Goal: Find contact information: Find contact information

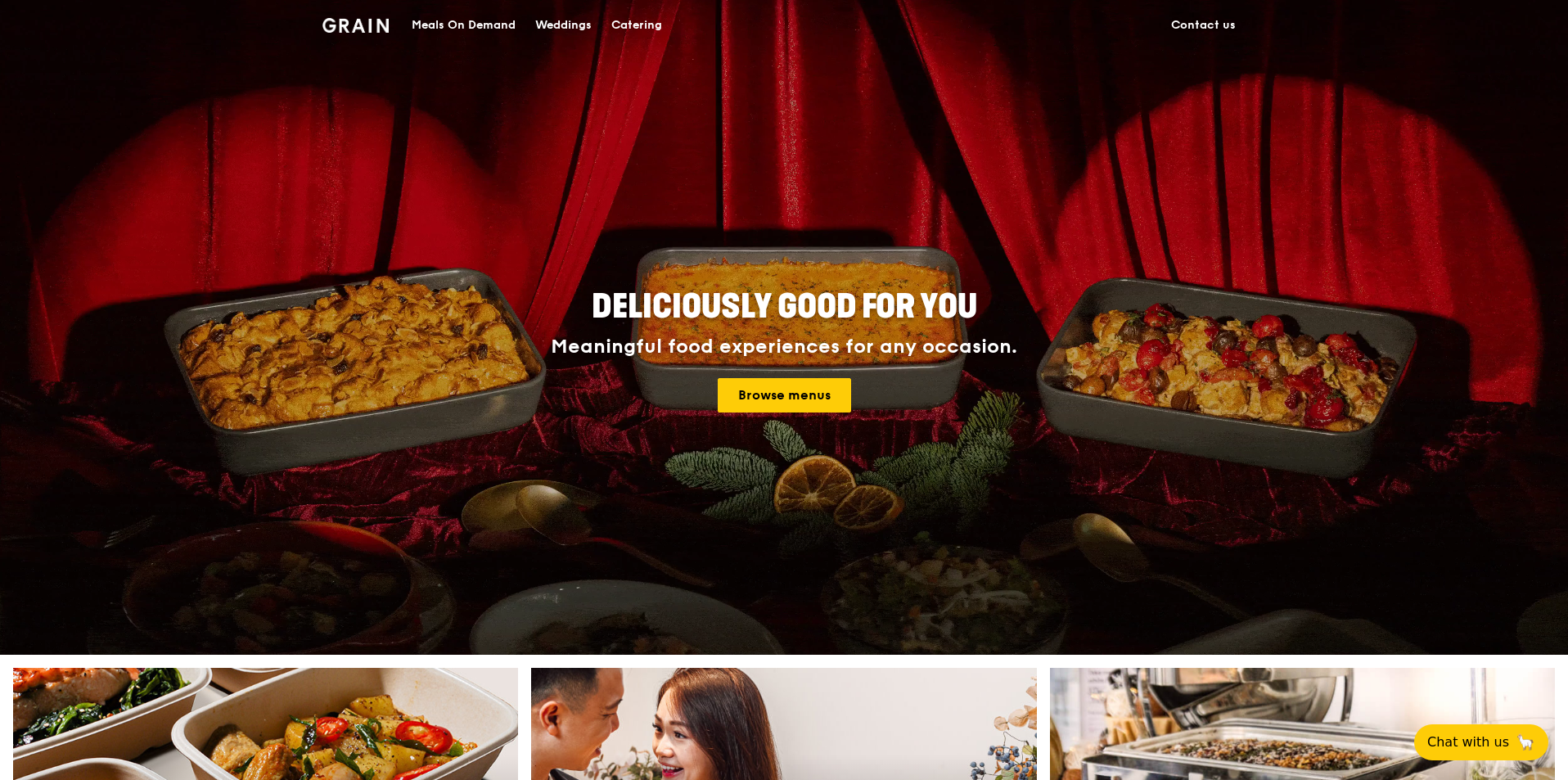
drag, startPoint x: 1185, startPoint y: 27, endPoint x: 711, endPoint y: 413, distance: 611.3
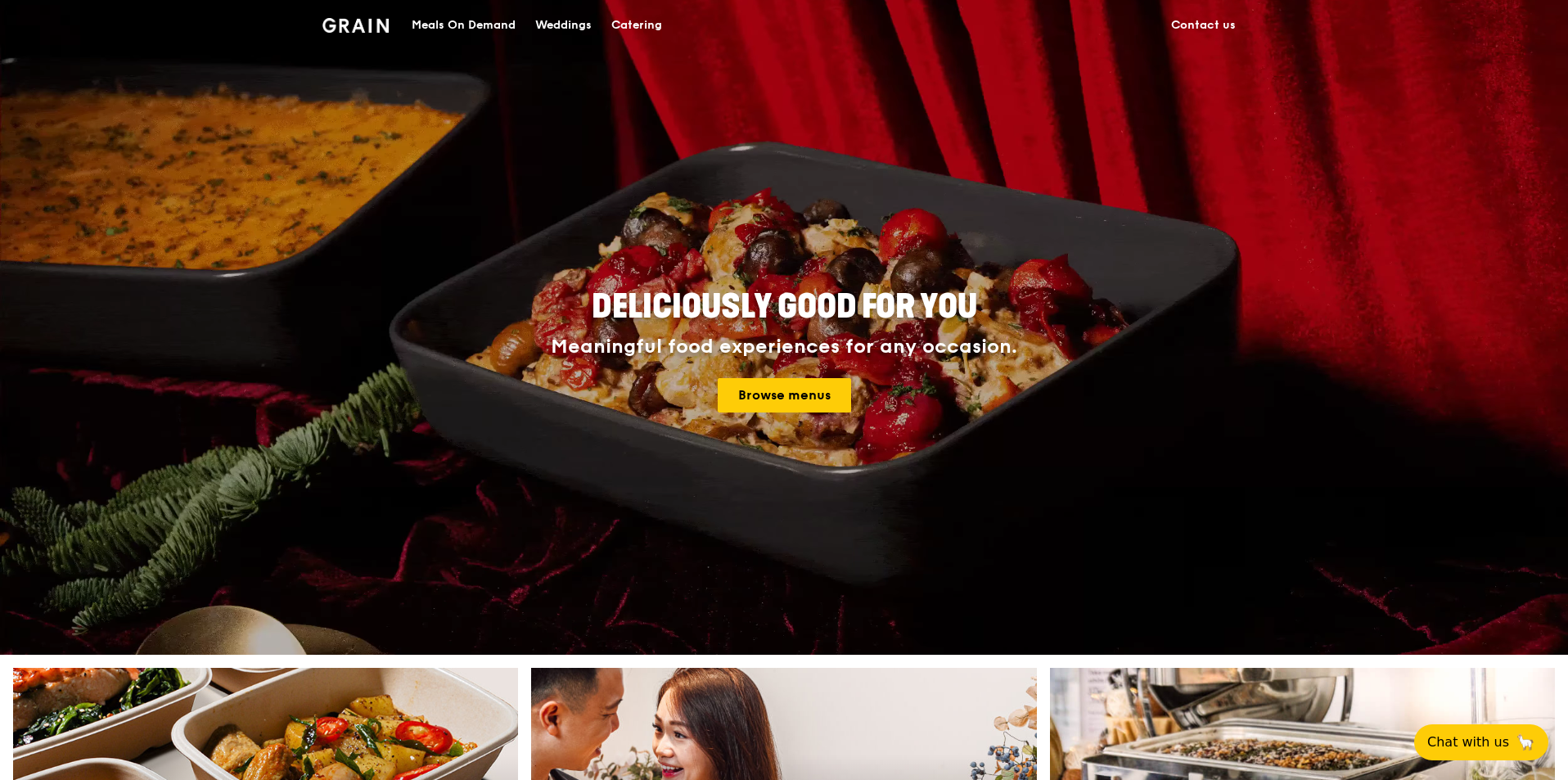
click at [1185, 27] on link "Contact us" at bounding box center [1203, 26] width 84 height 49
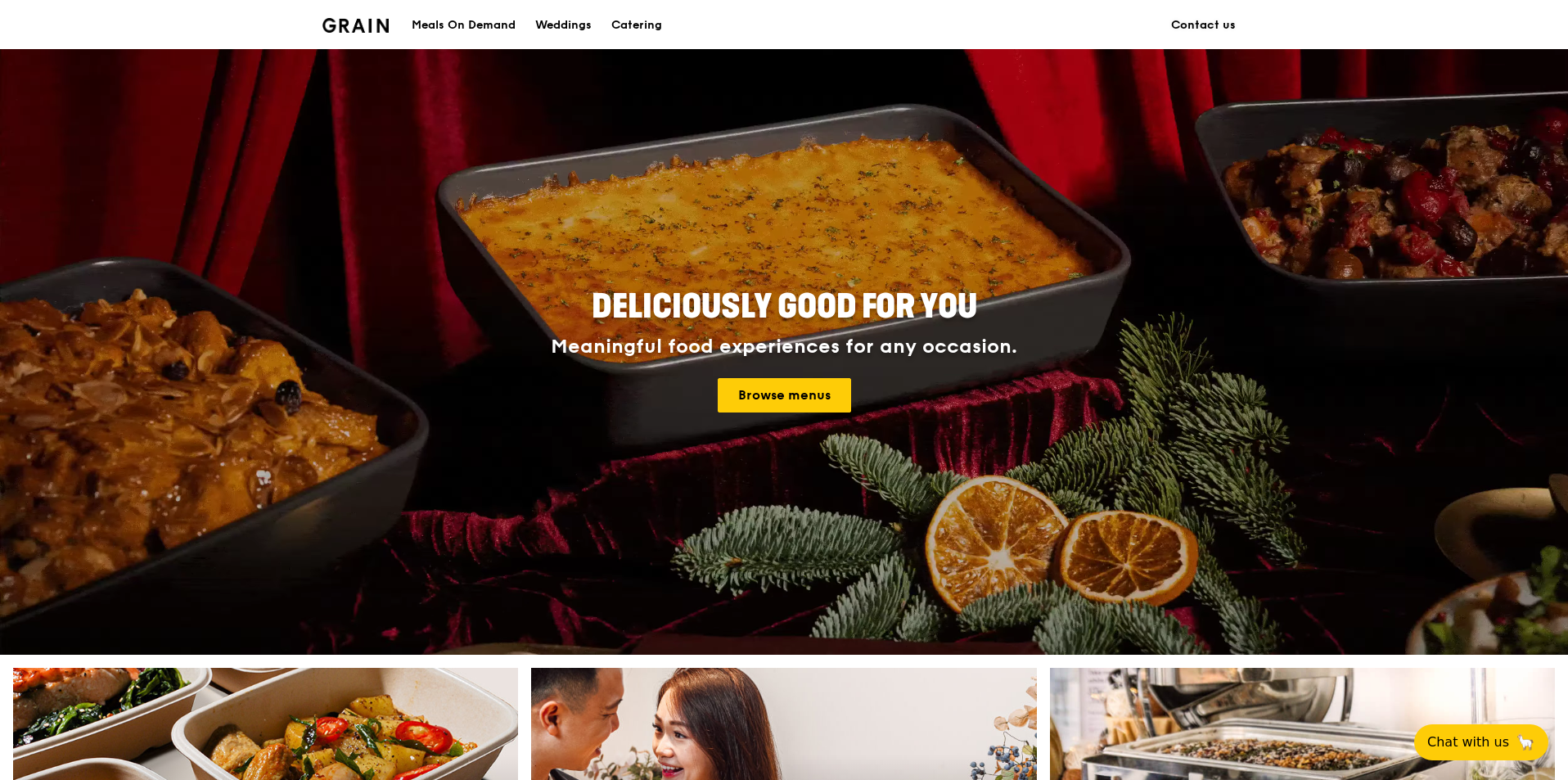
scroll to position [1376, 0]
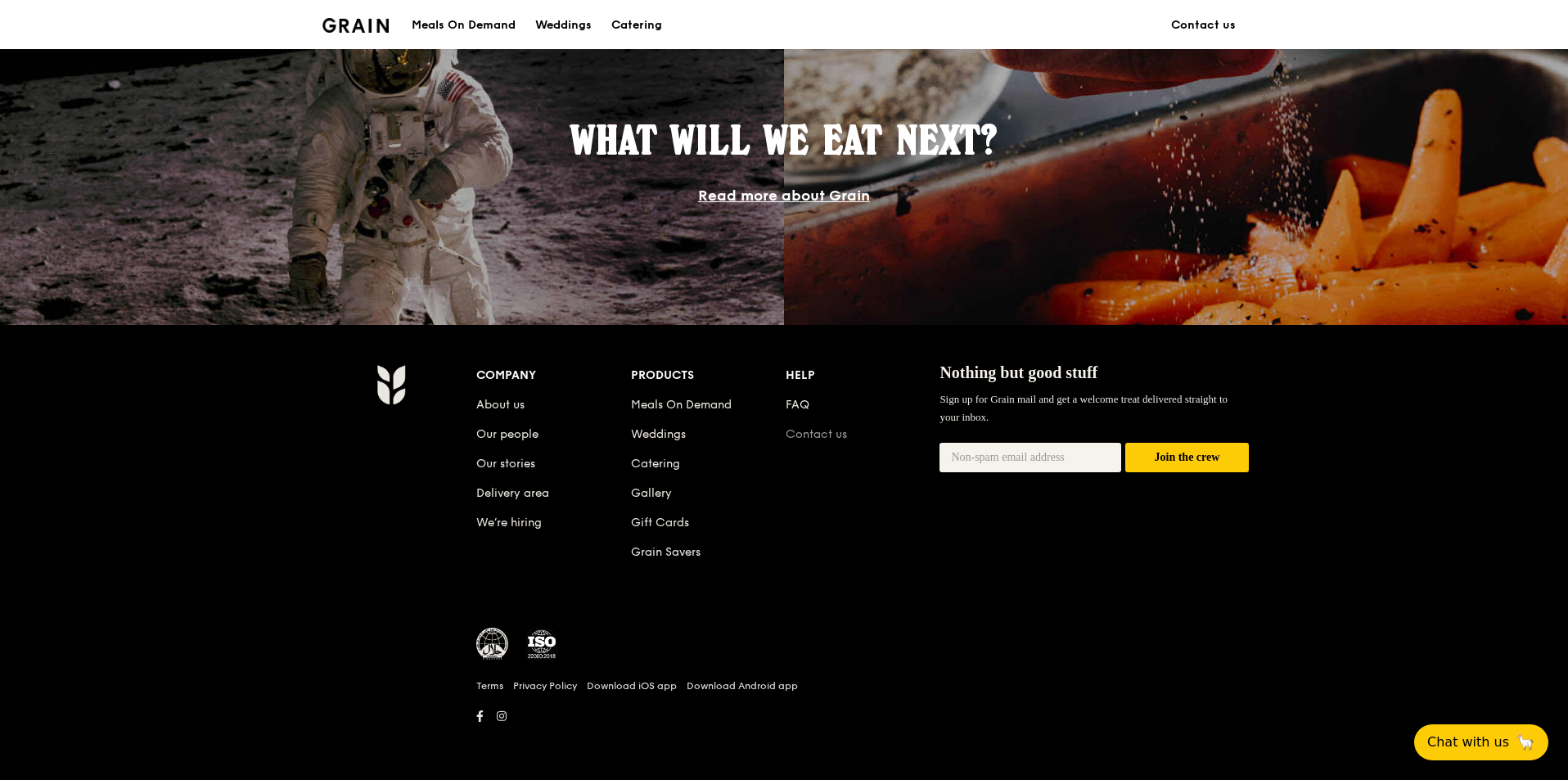
click at [822, 440] on link "Contact us" at bounding box center [816, 434] width 62 height 14
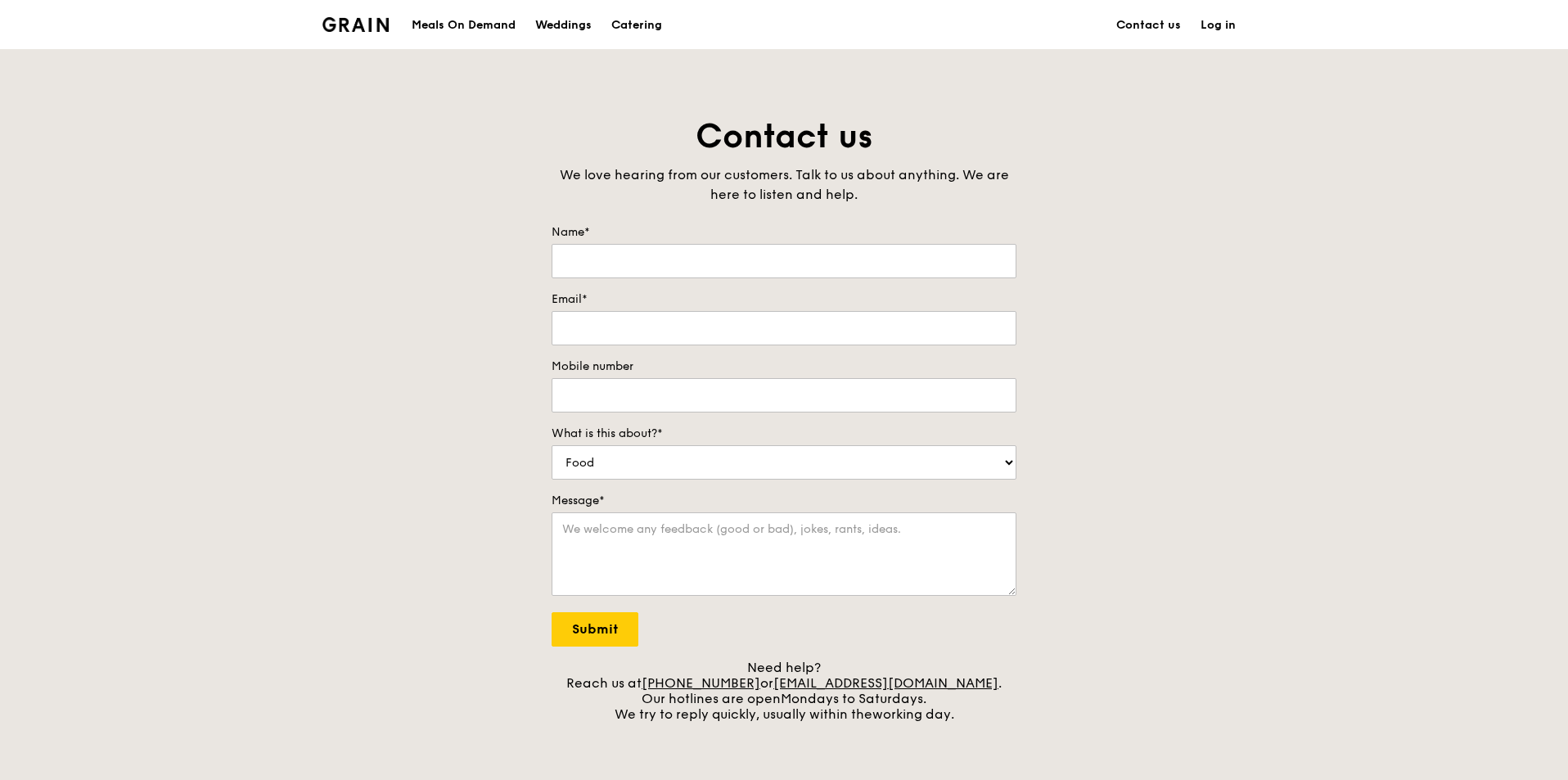
click at [747, 646] on form "Name* Email* Mobile number What is this about?* Food Service Billing/Payment Ca…" at bounding box center [784, 436] width 465 height 423
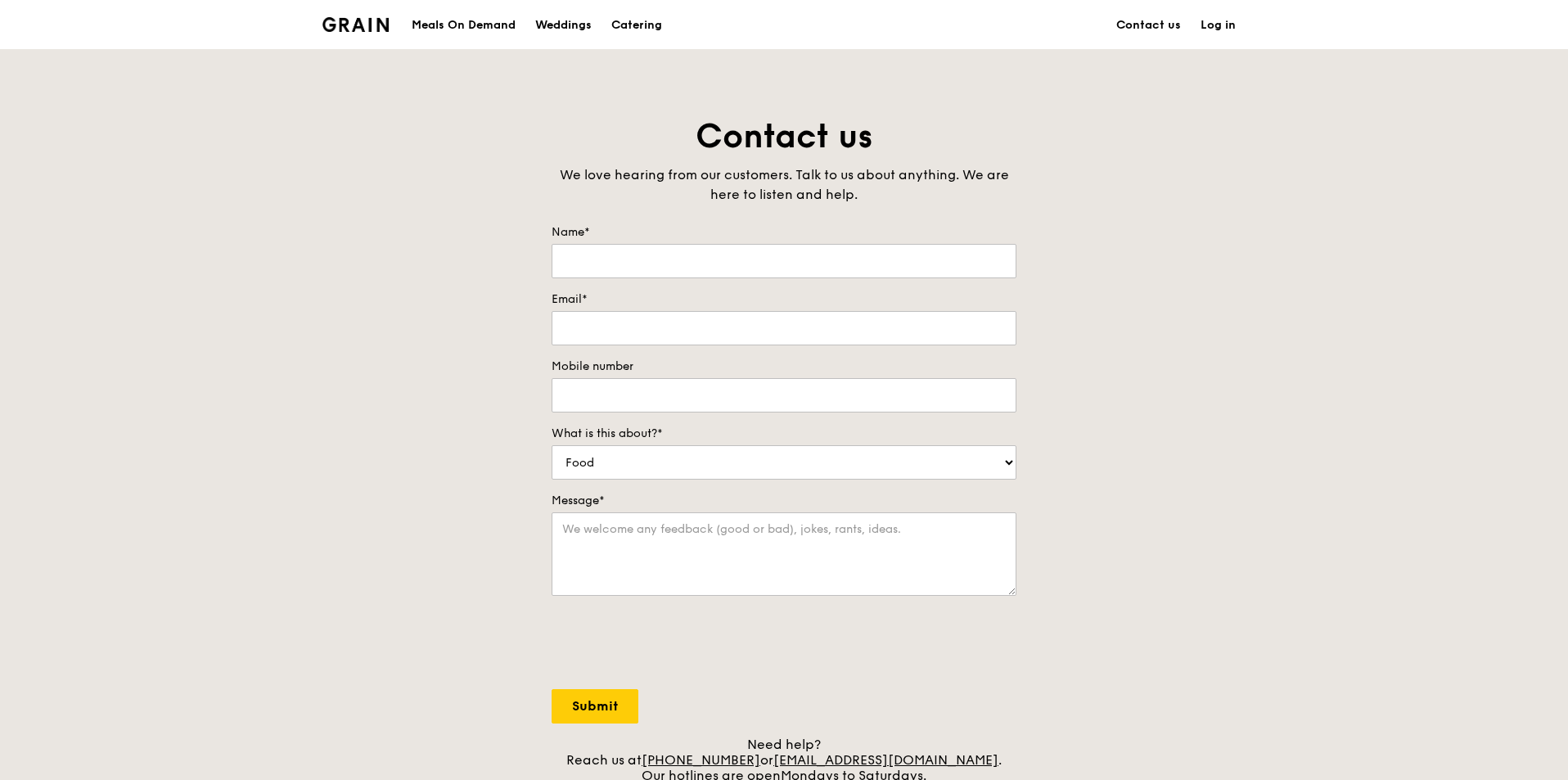
scroll to position [245, 0]
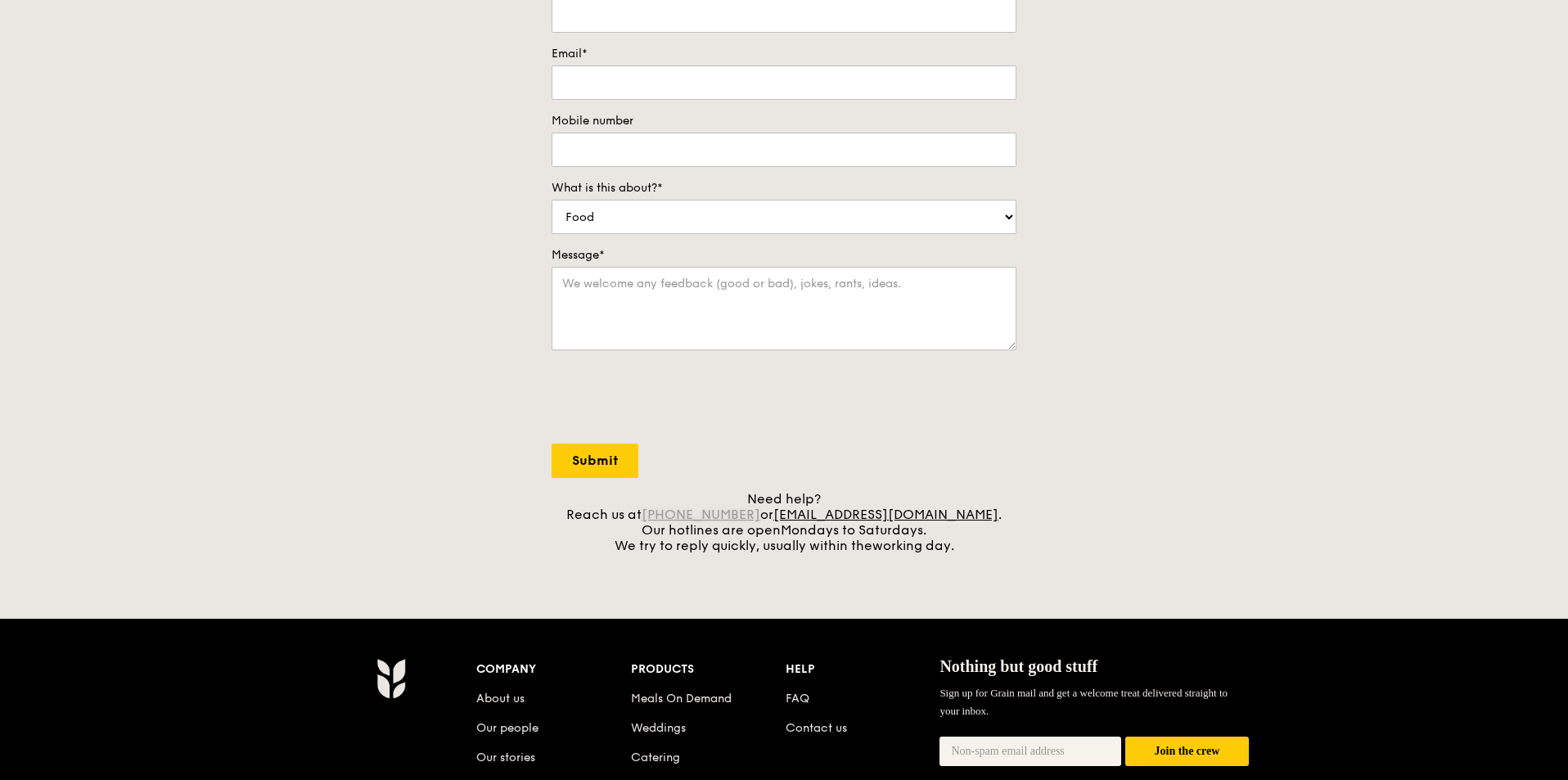
click at [704, 510] on link "[PHONE_NUMBER]" at bounding box center [700, 515] width 118 height 15
